Goal: Task Accomplishment & Management: Manage account settings

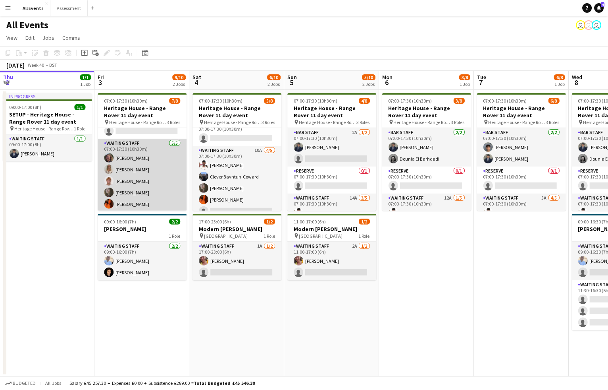
click at [131, 156] on app-card-role "Waiting Staff [DATE] 07:00-17:30 (10h30m) [PERSON_NAME] [PERSON_NAME] [PERSON_N…" at bounding box center [142, 175] width 89 height 73
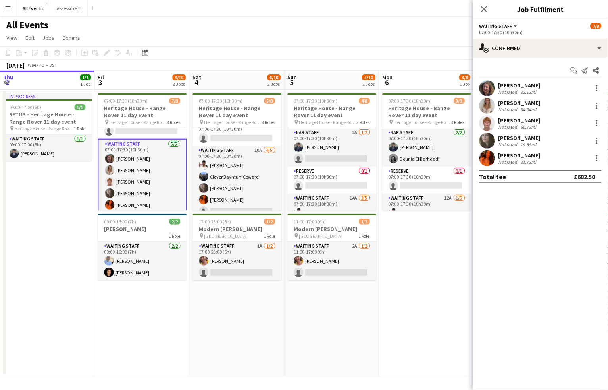
click at [521, 83] on div "[PERSON_NAME]" at bounding box center [520, 85] width 42 height 7
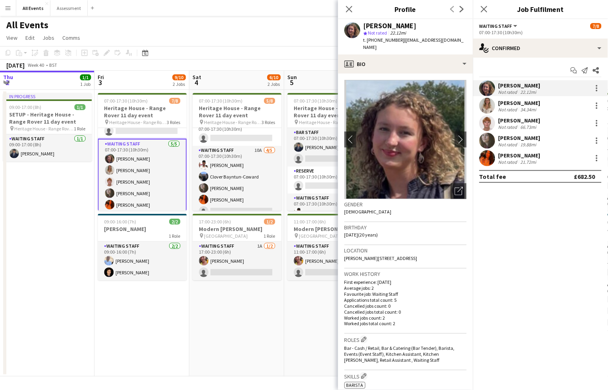
click at [385, 45] on div "[PERSON_NAME] star Not rated 22.12mi t. [PHONE_NUMBER] | [EMAIL_ADDRESS][DOMAIN…" at bounding box center [405, 36] width 135 height 35
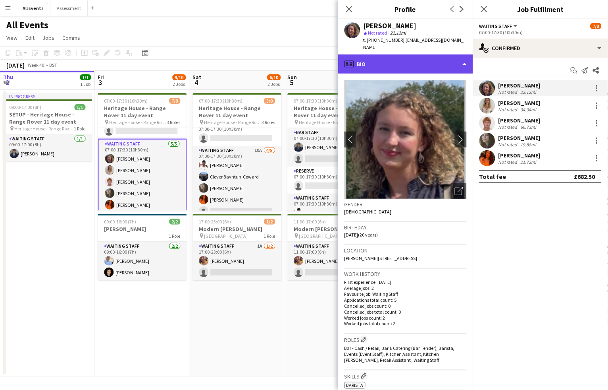
drag, startPoint x: 385, startPoint y: 53, endPoint x: 390, endPoint y: 62, distance: 10.3
click at [385, 54] on div "profile Bio" at bounding box center [405, 63] width 135 height 19
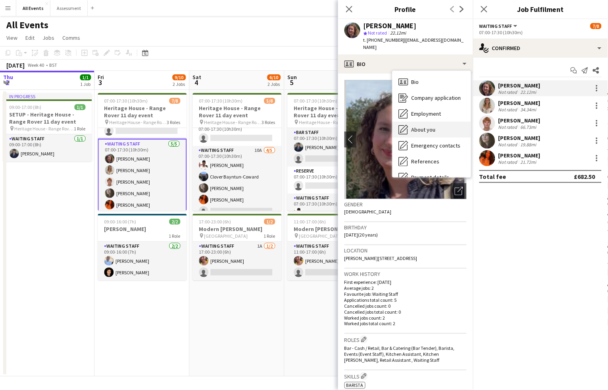
click at [417, 126] on span "About you" at bounding box center [424, 129] width 24 height 7
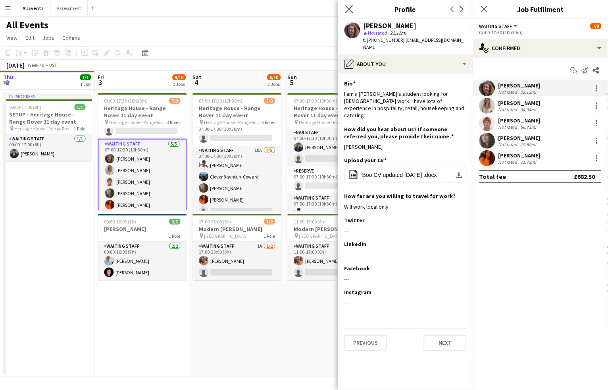
click at [348, 14] on app-icon "Close pop-in" at bounding box center [350, 10] width 12 height 12
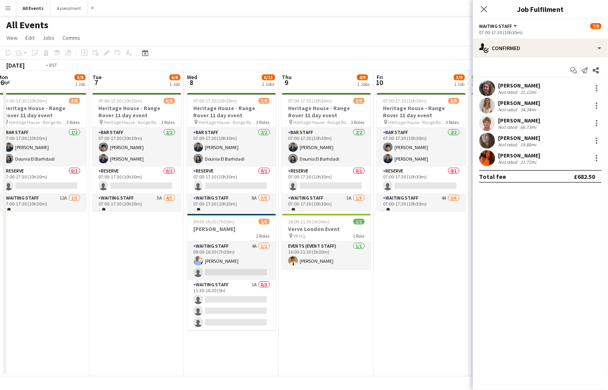
scroll to position [0, 234]
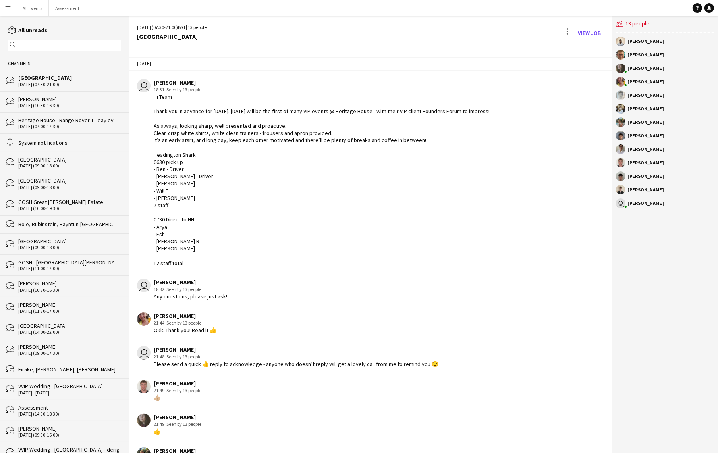
scroll to position [359, 0]
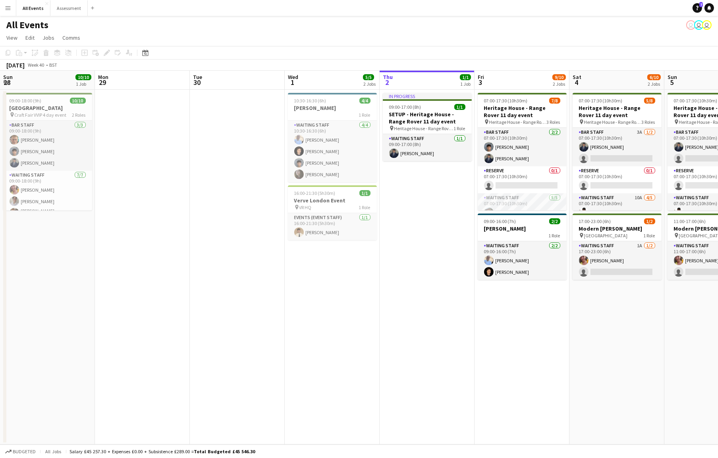
scroll to position [0, 343]
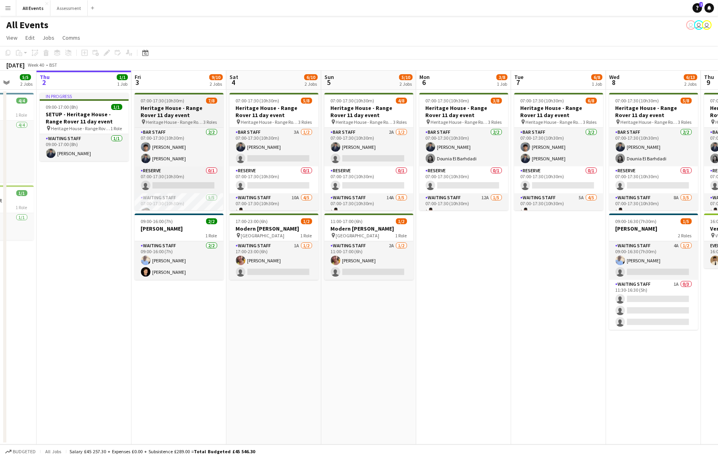
click at [185, 110] on h3 "Heritage House - Range Rover 11 day event" at bounding box center [179, 111] width 89 height 14
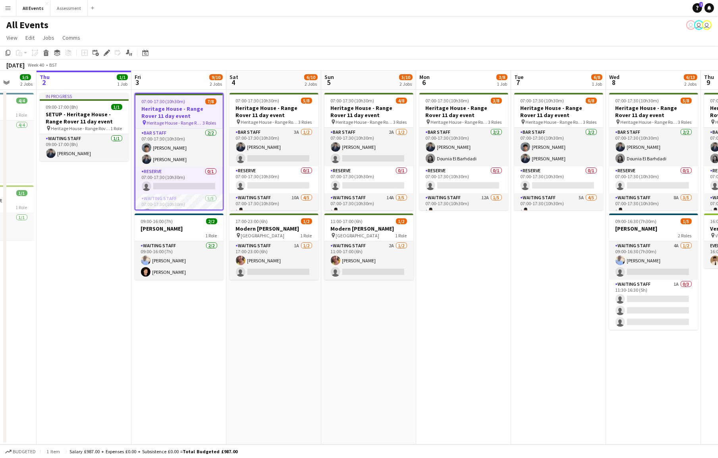
click at [511, 247] on app-date-cell "07:00-17:30 (10h30m) 6/8 Heritage House - Range Rover 11 day event pin Heritage…" at bounding box center [558, 267] width 95 height 355
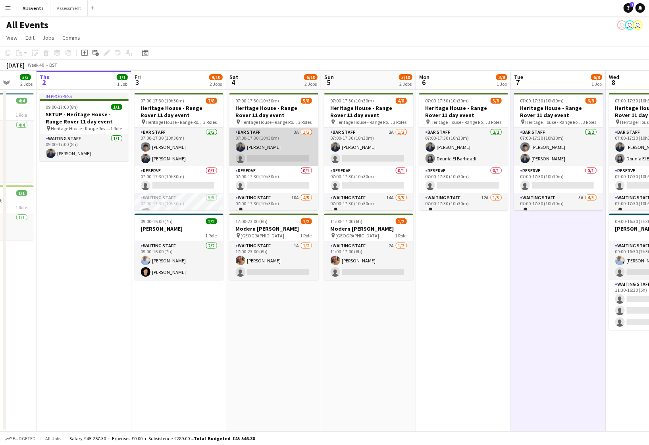
scroll to position [0, 0]
click at [282, 152] on app-card-role "Bar Staff 3A 1/2 07:00-17:30 (10h30m) Charlie Hill single-neutral-actions" at bounding box center [274, 147] width 89 height 39
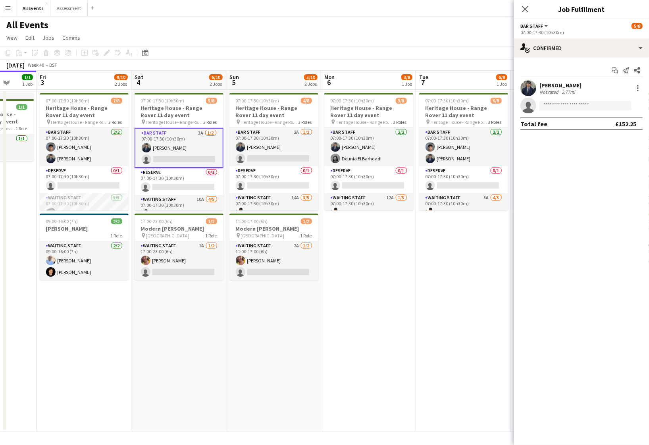
scroll to position [0, 248]
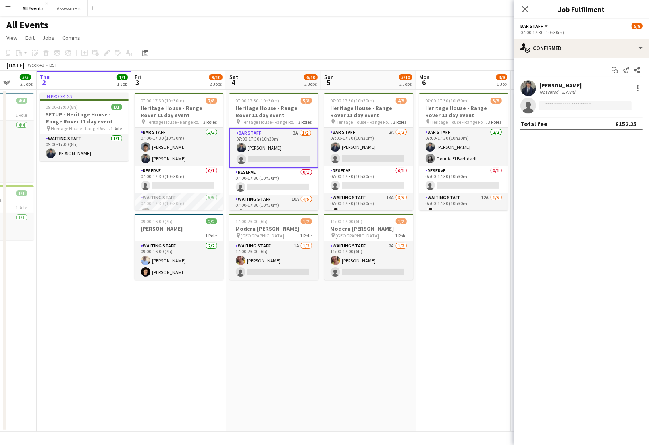
click at [562, 105] on input at bounding box center [586, 106] width 92 height 10
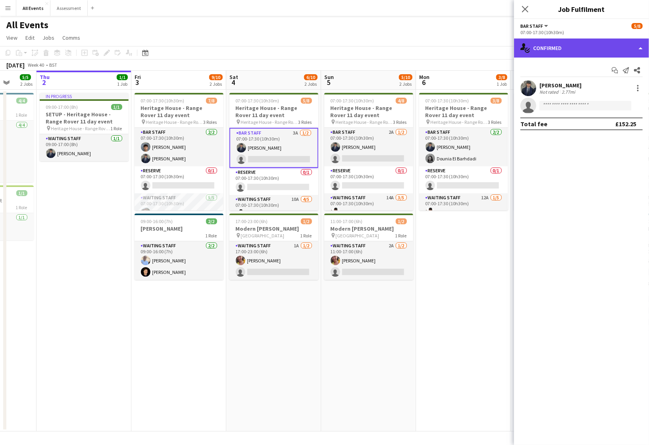
click at [564, 45] on div "single-neutral-actions-check-2 Confirmed" at bounding box center [581, 48] width 135 height 19
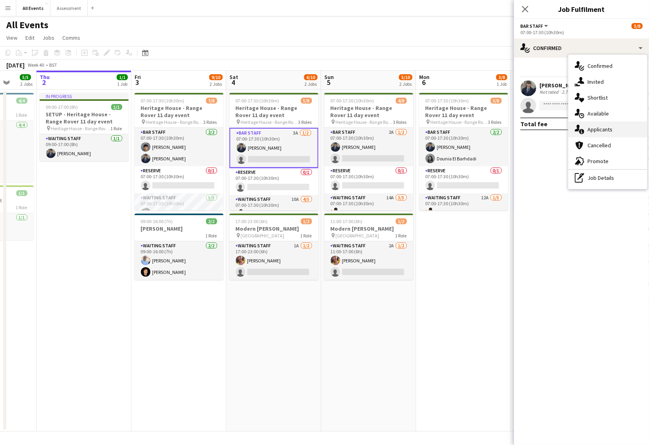
click at [589, 126] on span "Applicants" at bounding box center [600, 129] width 25 height 7
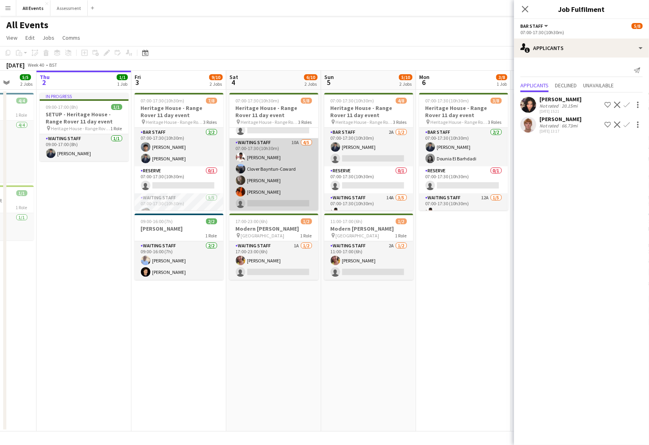
scroll to position [56, 0]
click at [288, 183] on app-card-role "Waiting Staff 10A 4/5 07:00-17:30 (10h30m) Ahmed Al-Khayat Clover Bayntun-Cowar…" at bounding box center [274, 175] width 89 height 73
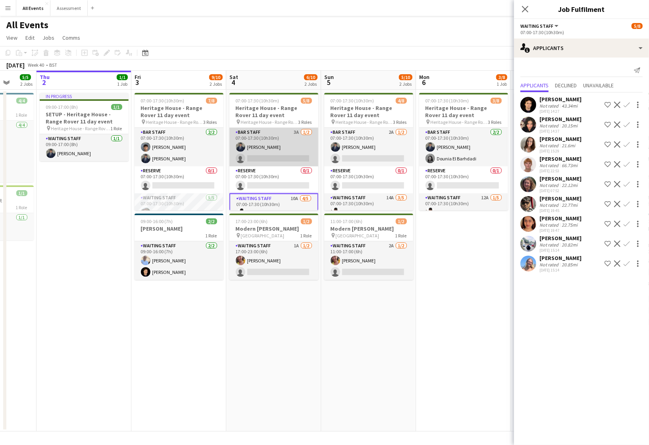
scroll to position [0, 0]
click at [276, 141] on app-card-role "Bar Staff 3A 1/2 07:00-17:30 (10h30m) Charlie Hill single-neutral-actions" at bounding box center [274, 147] width 89 height 39
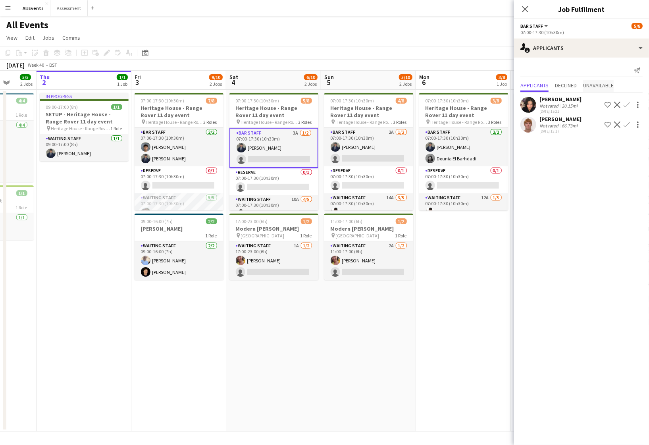
click at [610, 85] on span "Unavailable" at bounding box center [598, 86] width 31 height 6
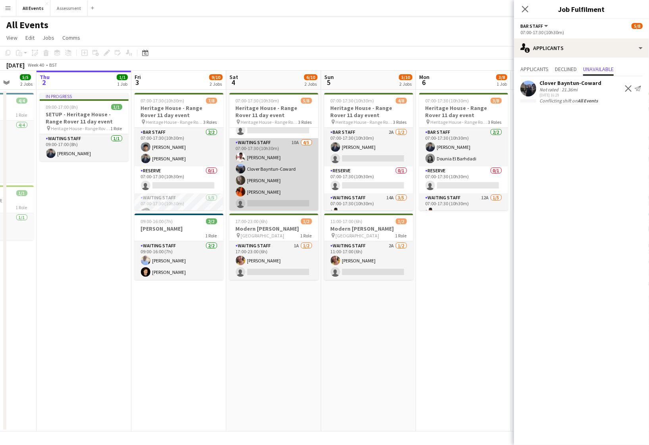
scroll to position [56, 0]
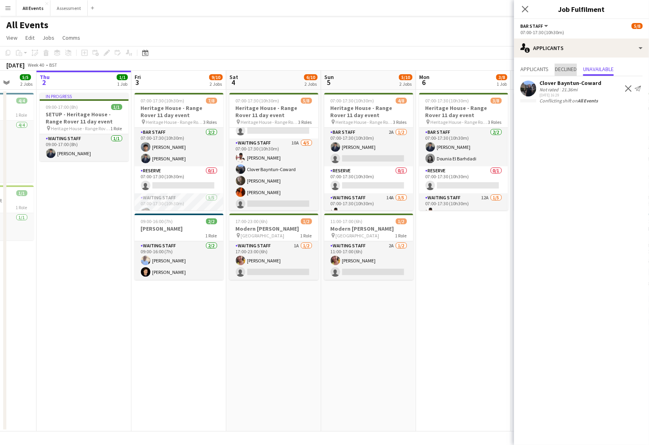
click at [559, 69] on span "Declined" at bounding box center [566, 69] width 22 height 6
click at [539, 68] on span "Applicants" at bounding box center [535, 69] width 28 height 6
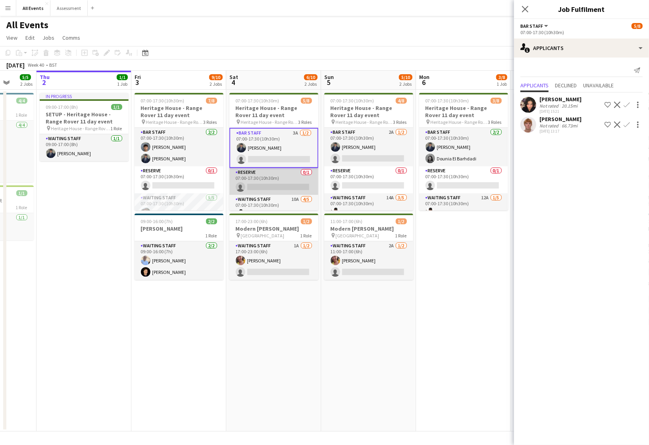
scroll to position [0, 0]
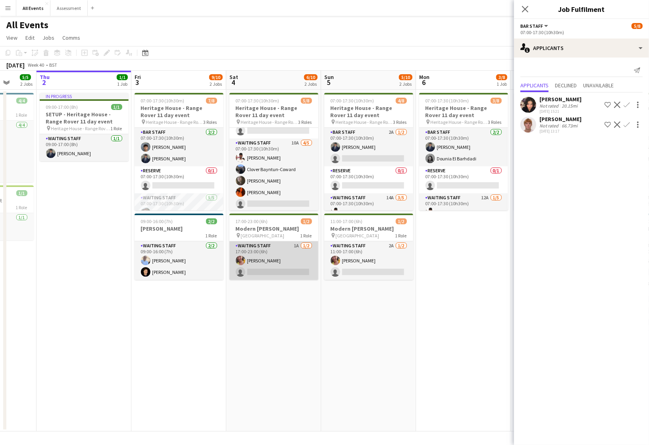
click at [276, 262] on app-card-role "Waiting Staff 1A 1/2 17:00-23:00 (6h) Ruth Danieli single-neutral-actions" at bounding box center [274, 260] width 89 height 39
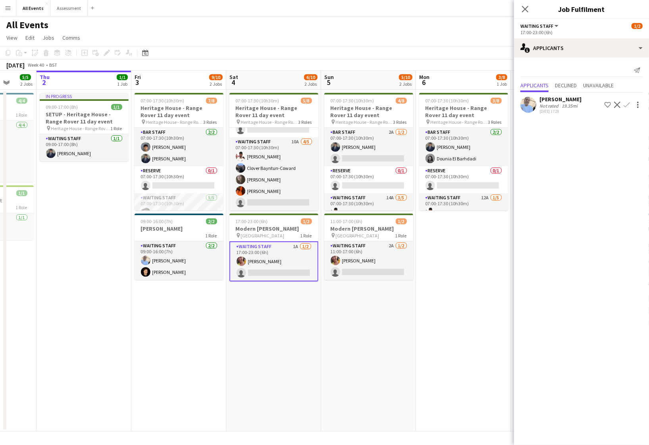
scroll to position [55, 0]
click at [358, 269] on app-card-role "Waiting Staff 2A 1/2 11:00-17:00 (6h) Ruth Danieli single-neutral-actions" at bounding box center [368, 260] width 89 height 39
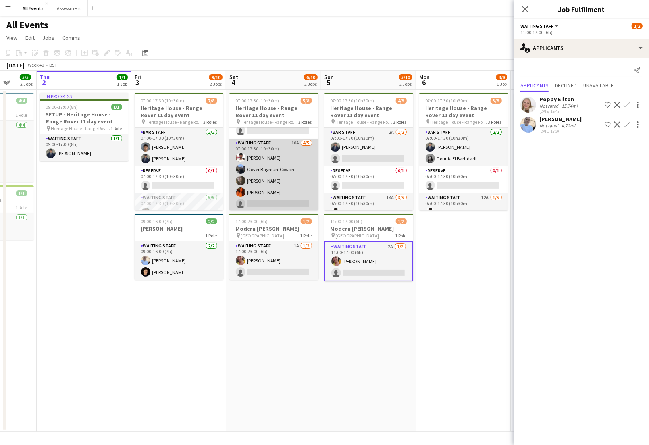
scroll to position [0, 250]
click at [291, 179] on app-card-role "Waiting Staff 10A 4/5 07:00-17:30 (10h30m) Ahmed Al-Khayat Clover Bayntun-Cowar…" at bounding box center [272, 175] width 89 height 73
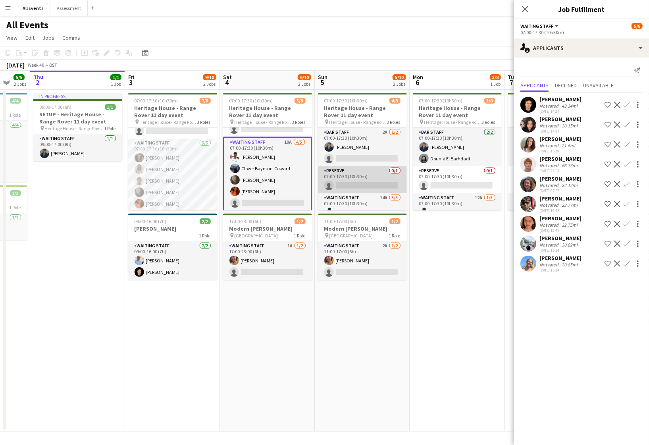
scroll to position [0, 252]
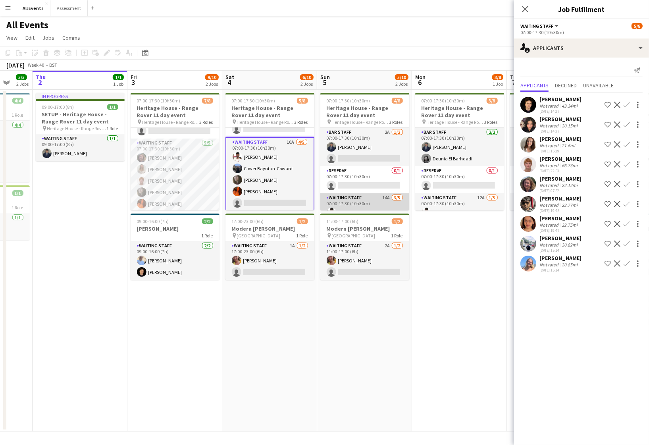
click at [365, 201] on app-card-role "Waiting Staff 14A 3/5 07:00-17:30 (10h30m) Ahmed Al-Khayat Clover Bayntun-Cowar…" at bounding box center [364, 229] width 89 height 73
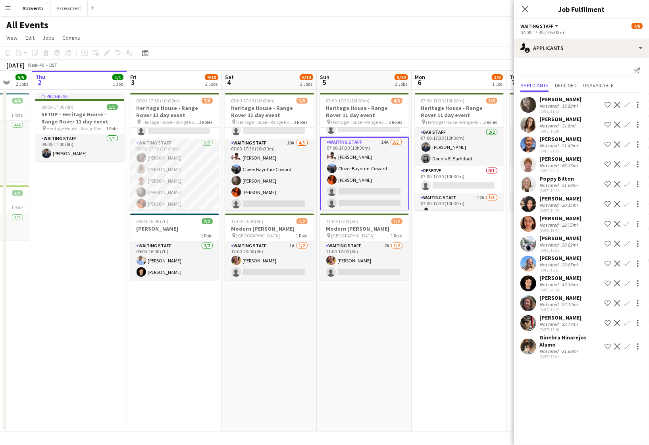
scroll to position [0, 0]
click at [628, 104] on app-icon "Confirm" at bounding box center [627, 105] width 6 height 6
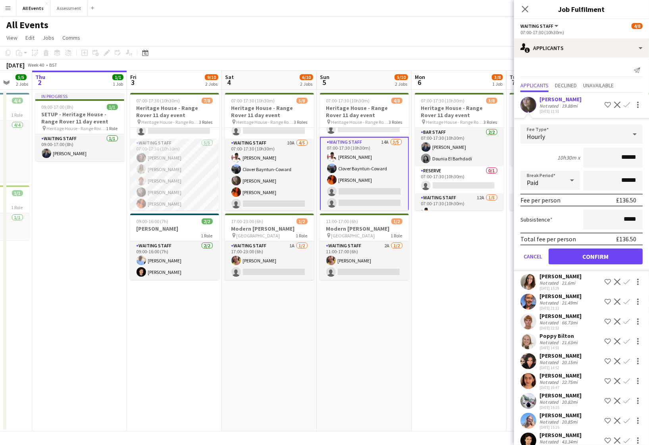
scroll to position [0, 0]
click at [594, 255] on button "Confirm" at bounding box center [596, 257] width 94 height 16
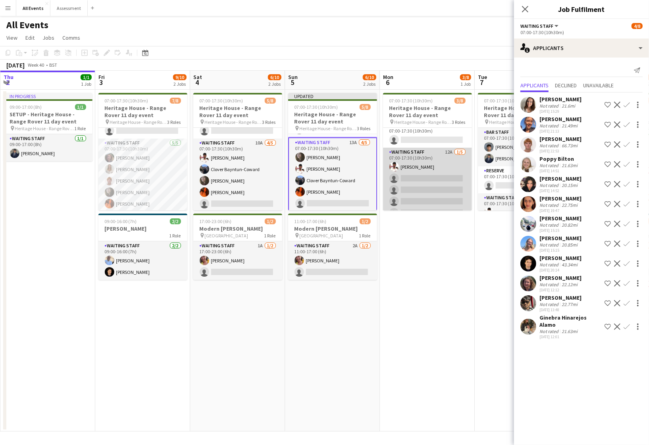
scroll to position [47, 0]
click at [415, 181] on app-card-role "Waiting Staff 12A 1/5 07:00-17:30 (10h30m) Ahmed Al-Khayat single-neutral-actio…" at bounding box center [427, 183] width 89 height 73
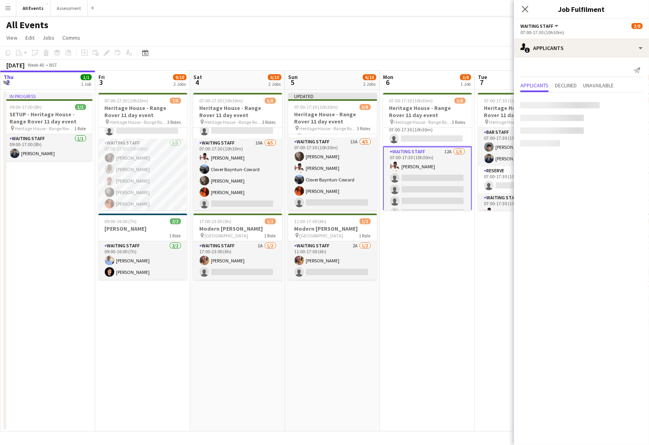
scroll to position [61, 0]
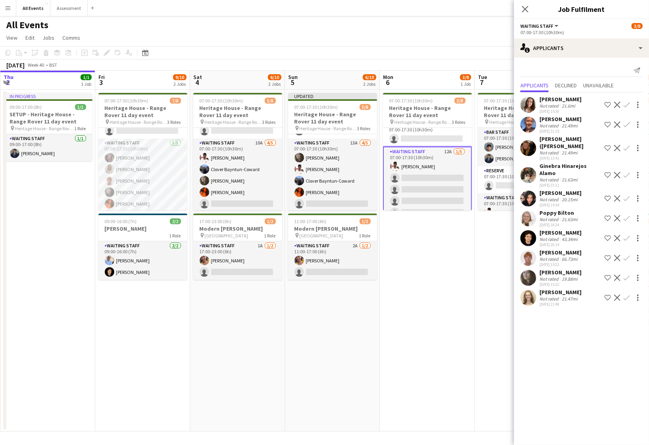
click at [629, 275] on app-icon "Confirm" at bounding box center [627, 278] width 6 height 6
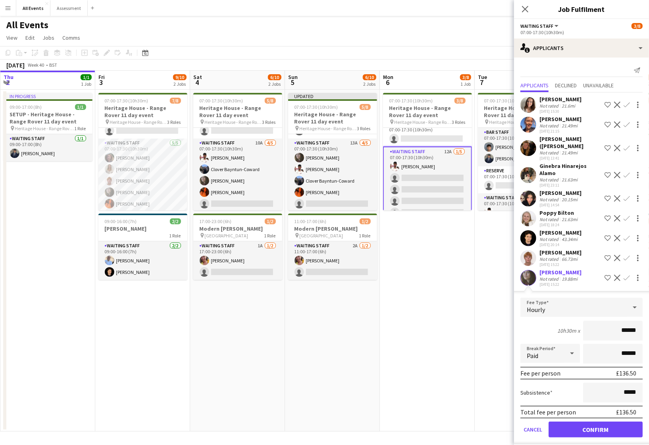
click at [623, 422] on button "Confirm" at bounding box center [596, 430] width 94 height 16
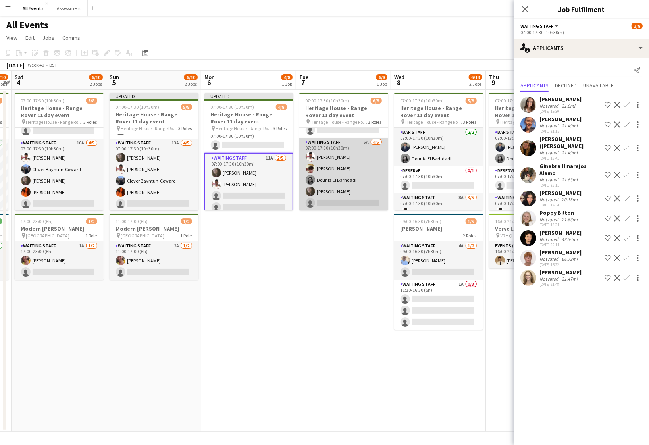
scroll to position [55, 0]
click at [349, 178] on app-card-role "Waiting Staff 5A 4/5 07:00-17:30 (10h30m) Ahmed Al-Khayat Christopher Carradine…" at bounding box center [343, 175] width 89 height 73
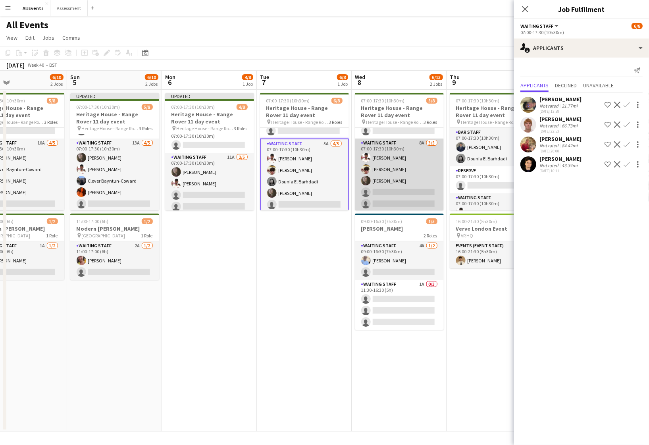
click at [379, 178] on app-card-role "Waiting Staff 8A 3/5 07:00-17:30 (10h30m) Ahmed Al-Khayat Christopher Carradine…" at bounding box center [399, 175] width 89 height 73
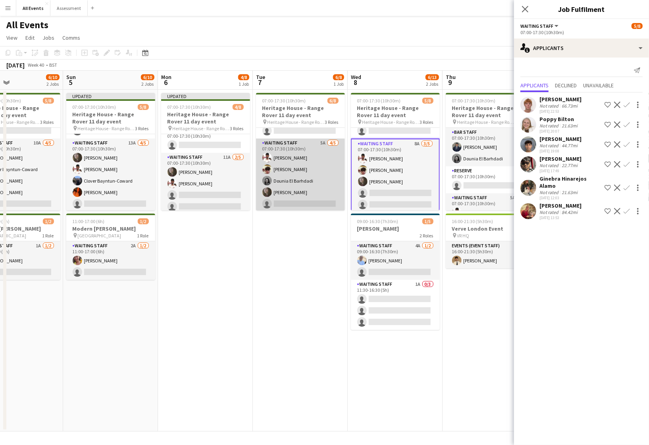
scroll to position [54, 0]
click at [314, 198] on app-card-role "Waiting Staff 5A 4/5 07:00-17:30 (10h30m) Ahmed Al-Khayat Christopher Carradine…" at bounding box center [300, 175] width 89 height 73
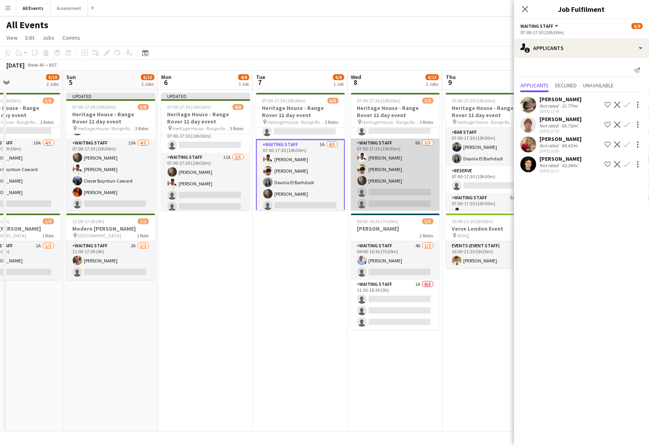
click at [374, 197] on app-card-role "Waiting Staff 8A 3/5 07:00-17:30 (10h30m) Ahmed Al-Khayat Christopher Carradine…" at bounding box center [395, 175] width 89 height 73
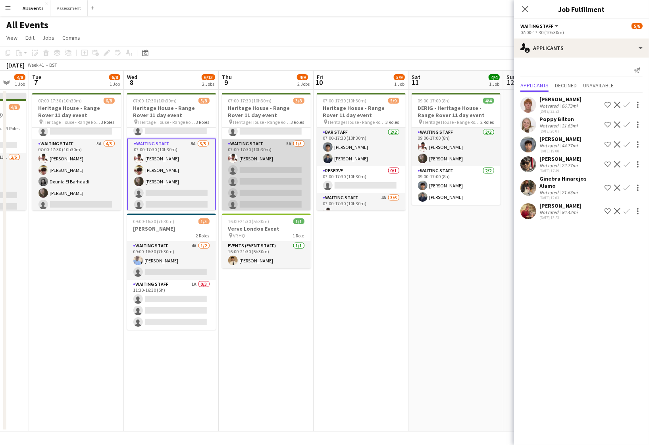
scroll to position [55, 0]
click at [272, 176] on app-card-role "Waiting Staff 5A 1/5 07:00-17:30 (10h30m) Ahmed Al-Khayat single-neutral-action…" at bounding box center [266, 175] width 89 height 73
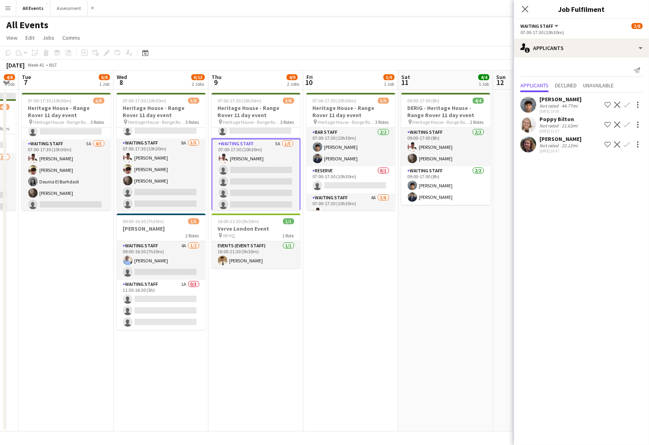
scroll to position [0, 268]
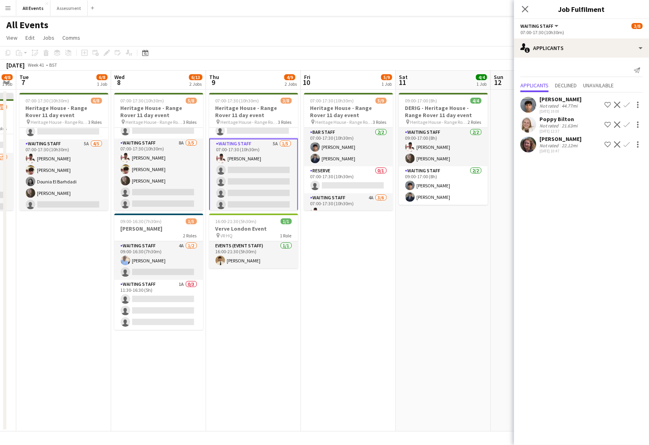
click at [434, 57] on app-toolbar "Copy Paste Paste Command V Paste with crew Command Shift V Paste linked Job Del…" at bounding box center [324, 53] width 649 height 14
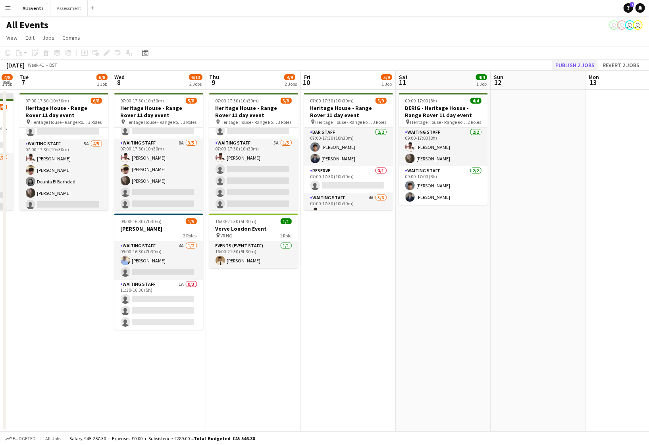
click at [572, 60] on button "Publish 2 jobs" at bounding box center [575, 65] width 46 height 10
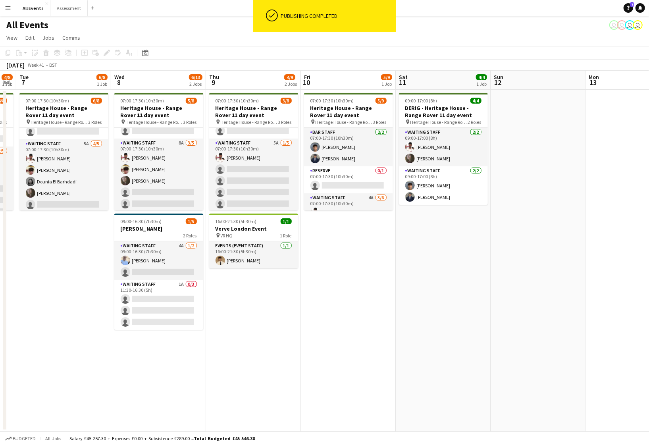
scroll to position [55, 0]
